Goal: Ask a question: Seek information or help from site administrators or community

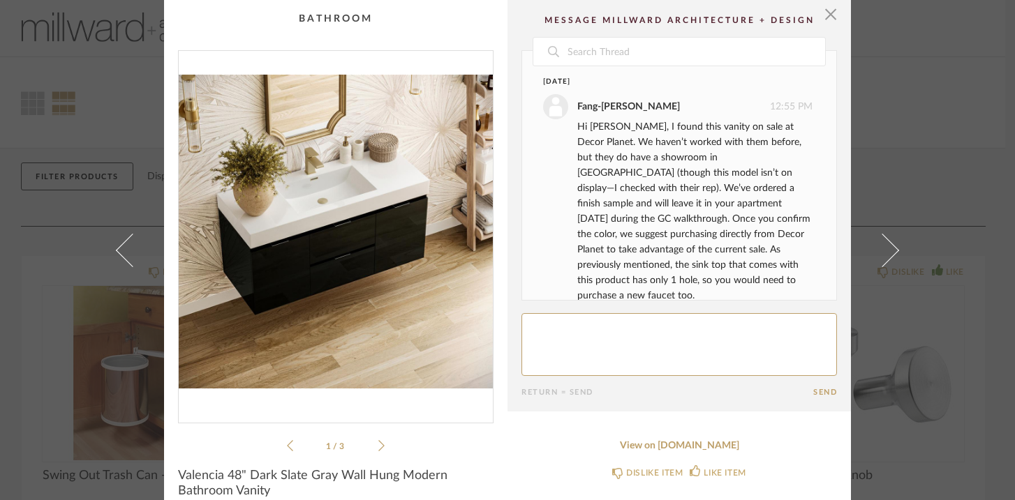
scroll to position [268, 0]
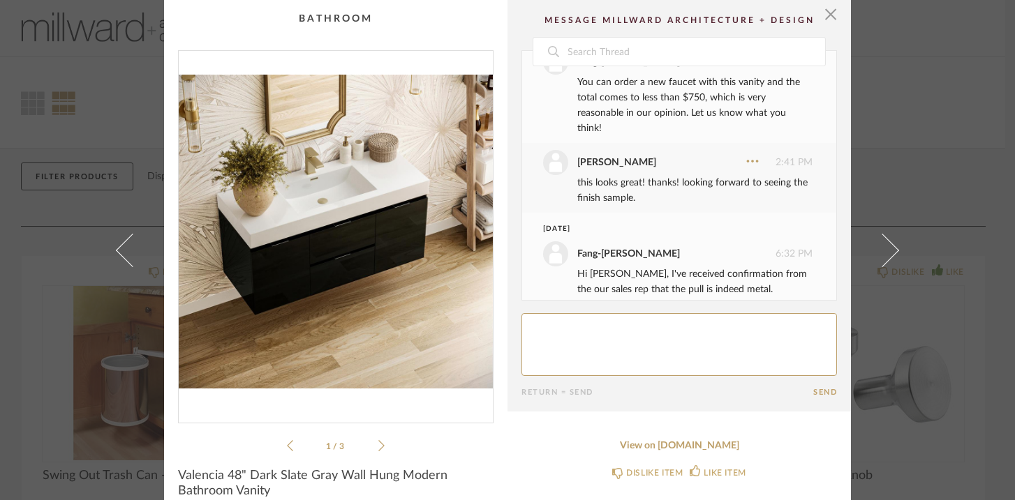
click at [555, 334] on textarea at bounding box center [678, 344] width 315 height 63
type textarea "Great thank you! and the drawers are plastic? Interior?"
click at [819, 388] on button "Send" at bounding box center [825, 392] width 24 height 9
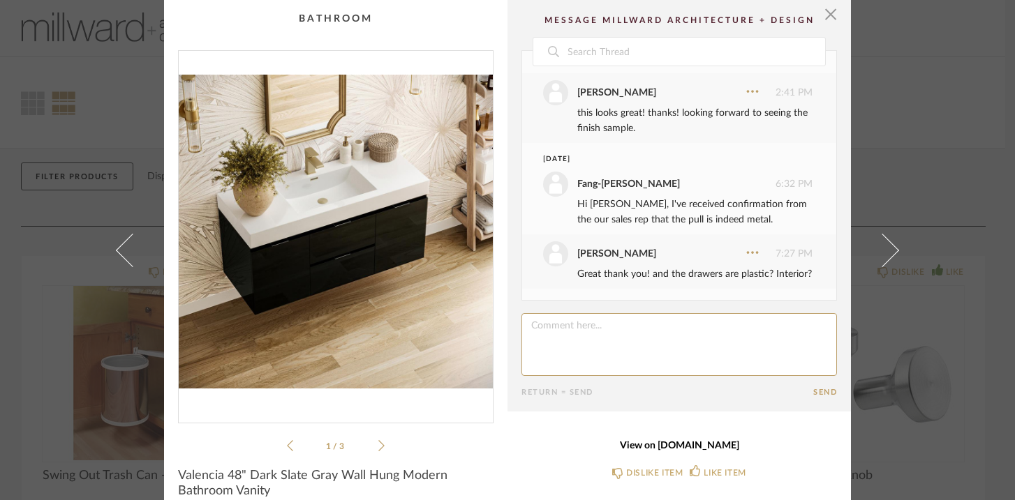
click at [692, 448] on link "View on [DOMAIN_NAME]" at bounding box center [678, 446] width 315 height 12
click at [555, 332] on textarea at bounding box center [678, 344] width 315 height 63
type textarea "Is there a top that has a slightly deeper sink? Or where can i see this in pers…"
click at [814, 394] on button "Send" at bounding box center [825, 392] width 24 height 9
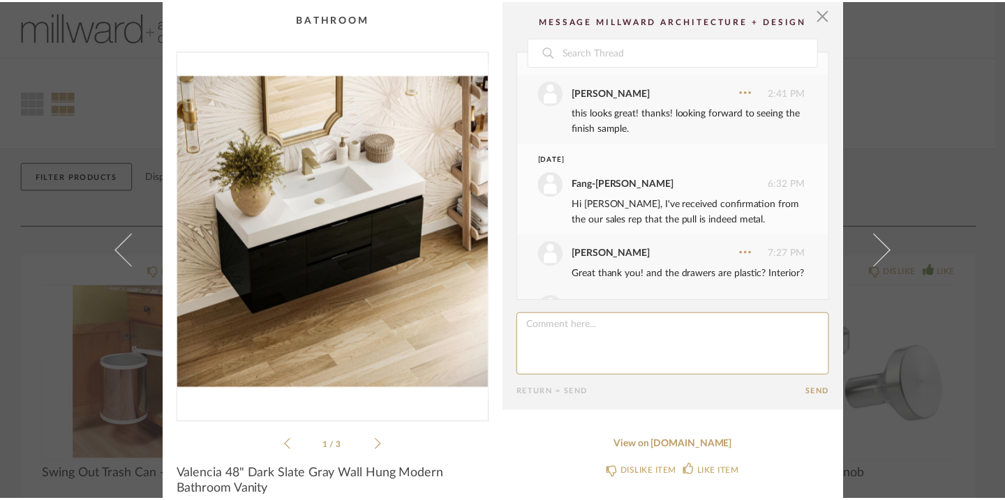
scroll to position [408, 0]
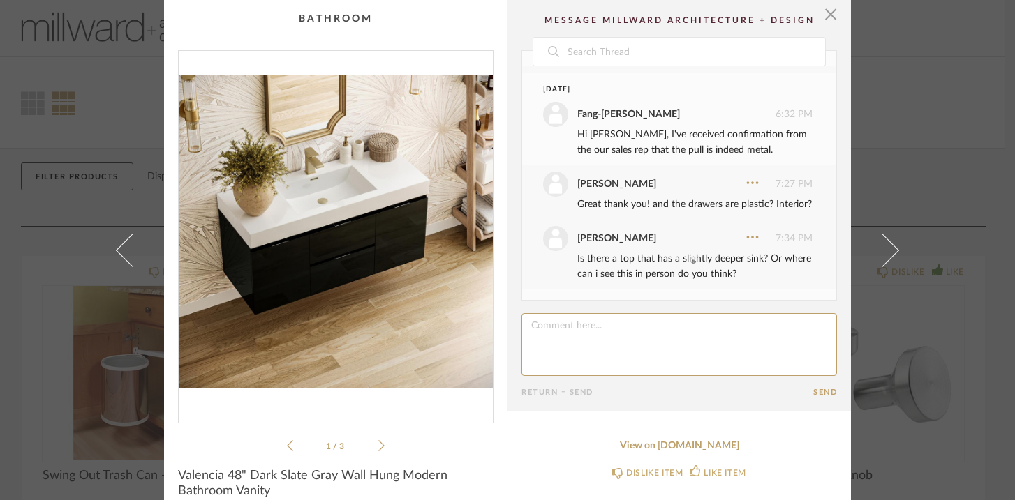
click at [64, 286] on div "× 1 / 3 Date [DATE] [PERSON_NAME] 12:55 PM Hi [PERSON_NAME], I found this vanit…" at bounding box center [507, 250] width 1015 height 500
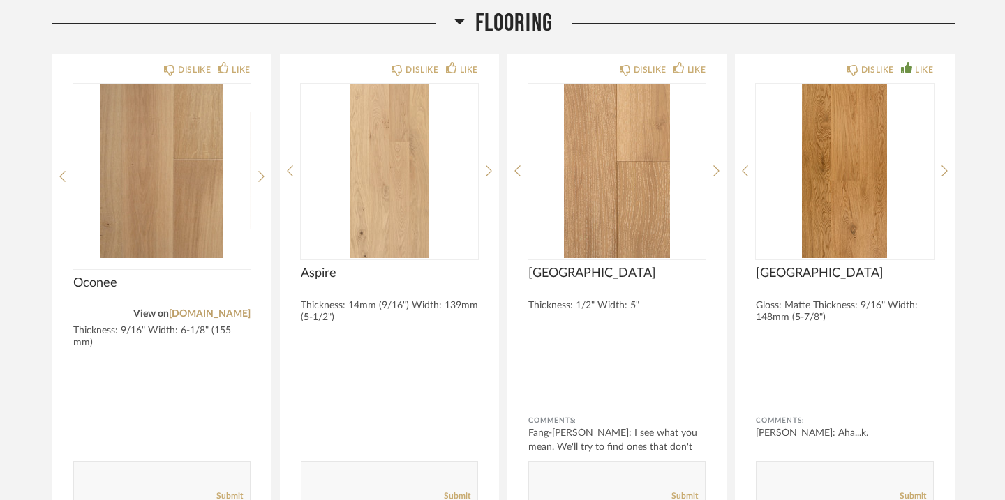
scroll to position [2301, 0]
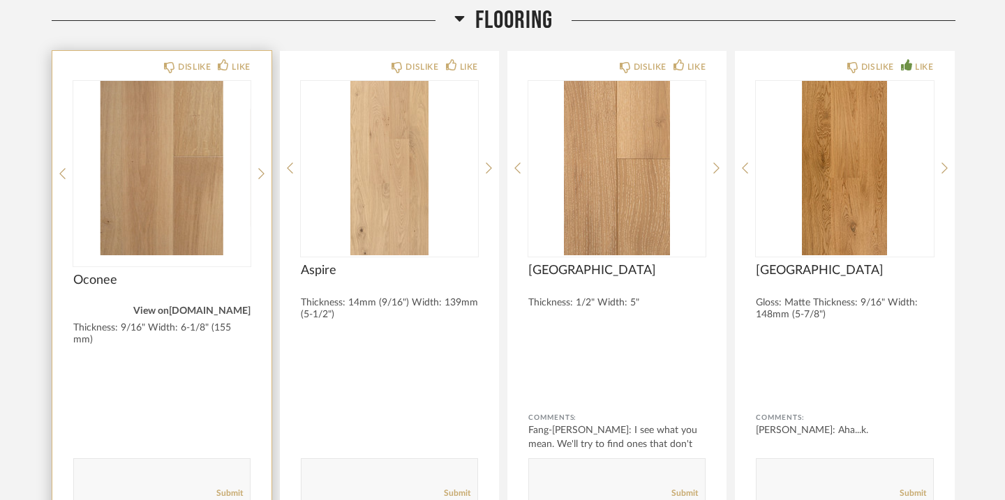
click at [204, 311] on link "[DOMAIN_NAME]" at bounding box center [210, 311] width 82 height 10
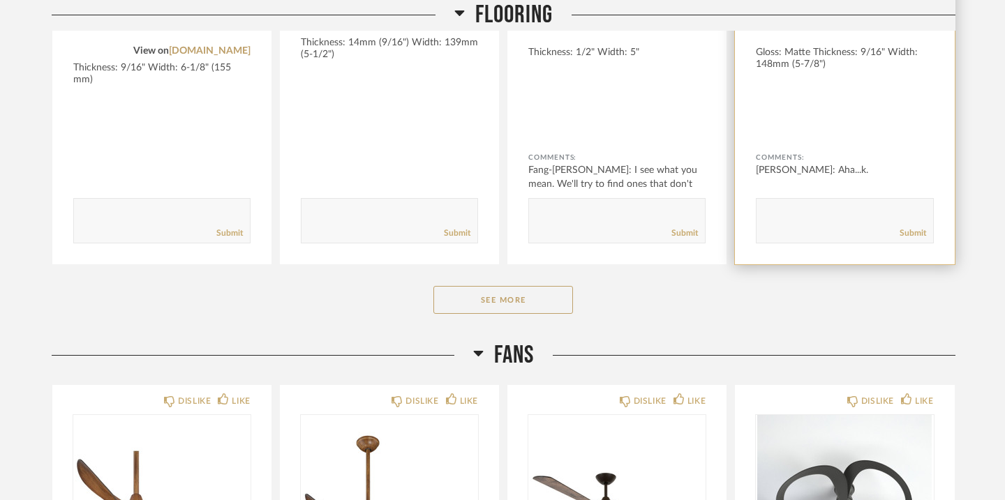
scroll to position [2564, 0]
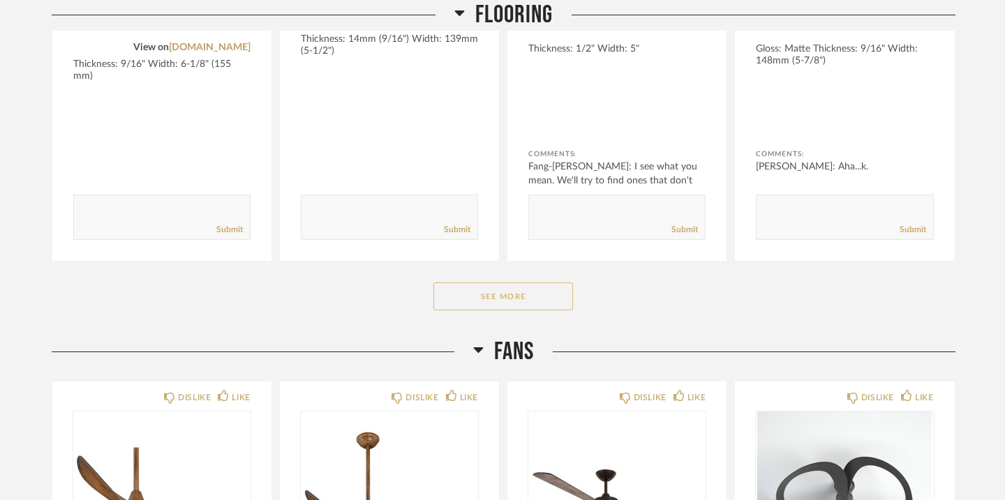
click at [515, 293] on button "See More" at bounding box center [503, 297] width 140 height 28
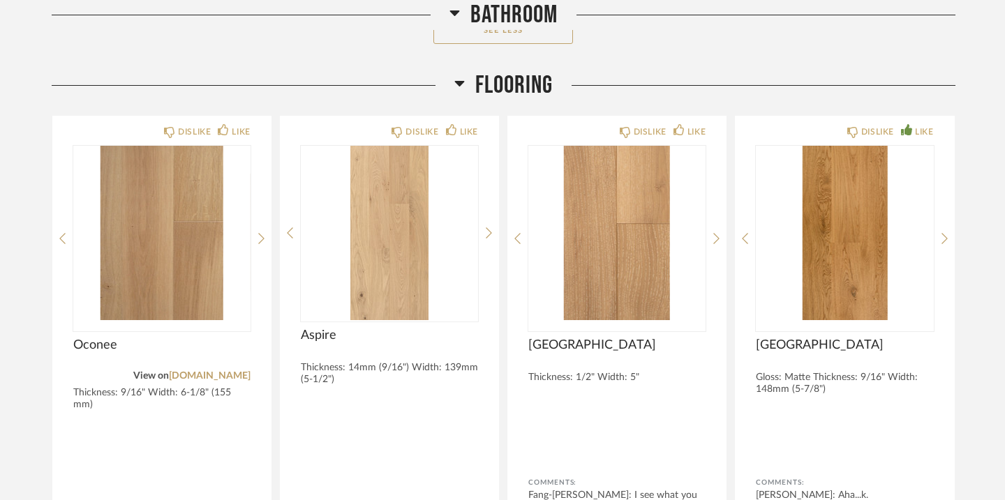
scroll to position [2246, 0]
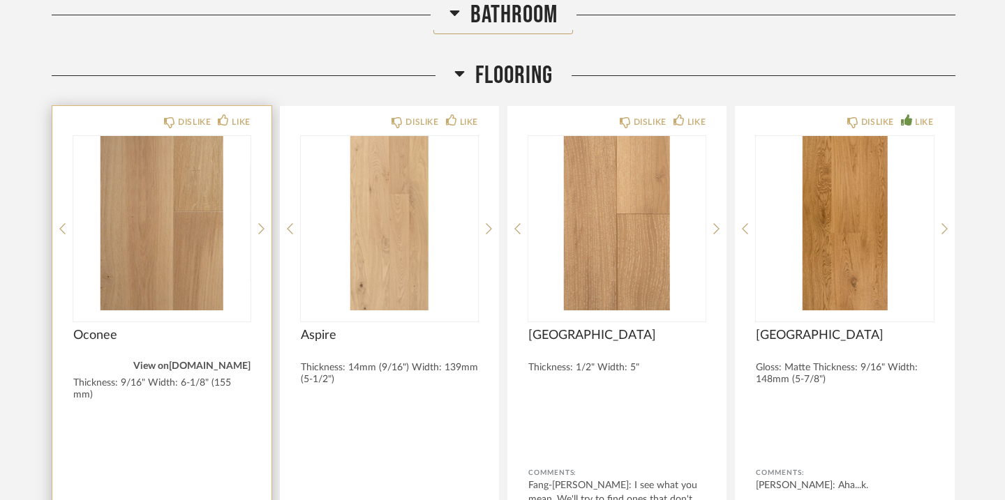
click at [191, 368] on link "[DOMAIN_NAME]" at bounding box center [210, 366] width 82 height 10
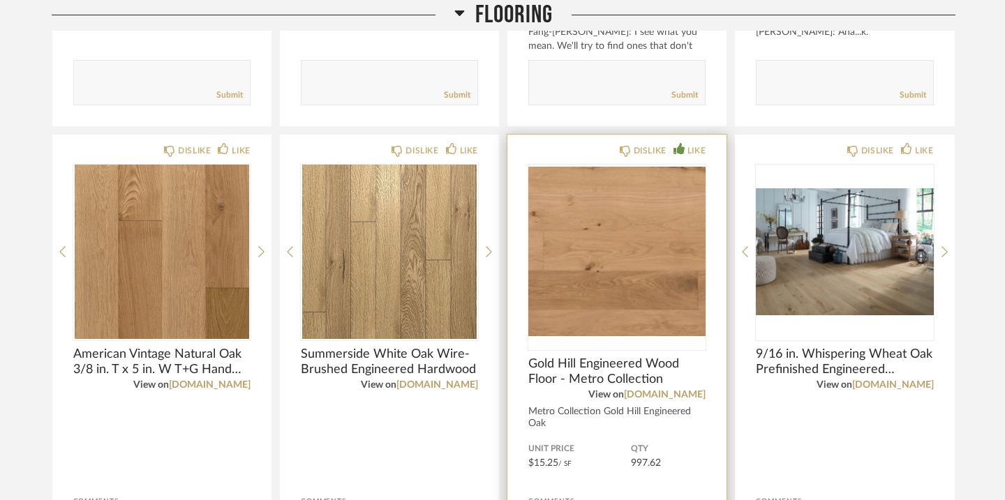
scroll to position [2700, 0]
